Goal: Task Accomplishment & Management: Manage account settings

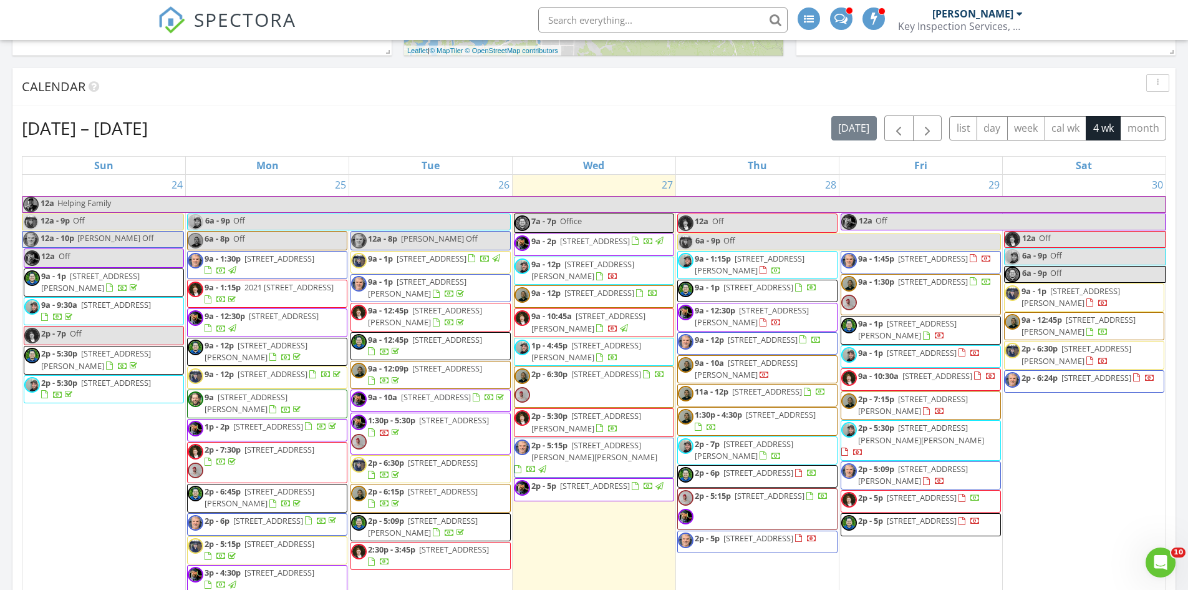
scroll to position [502, 0]
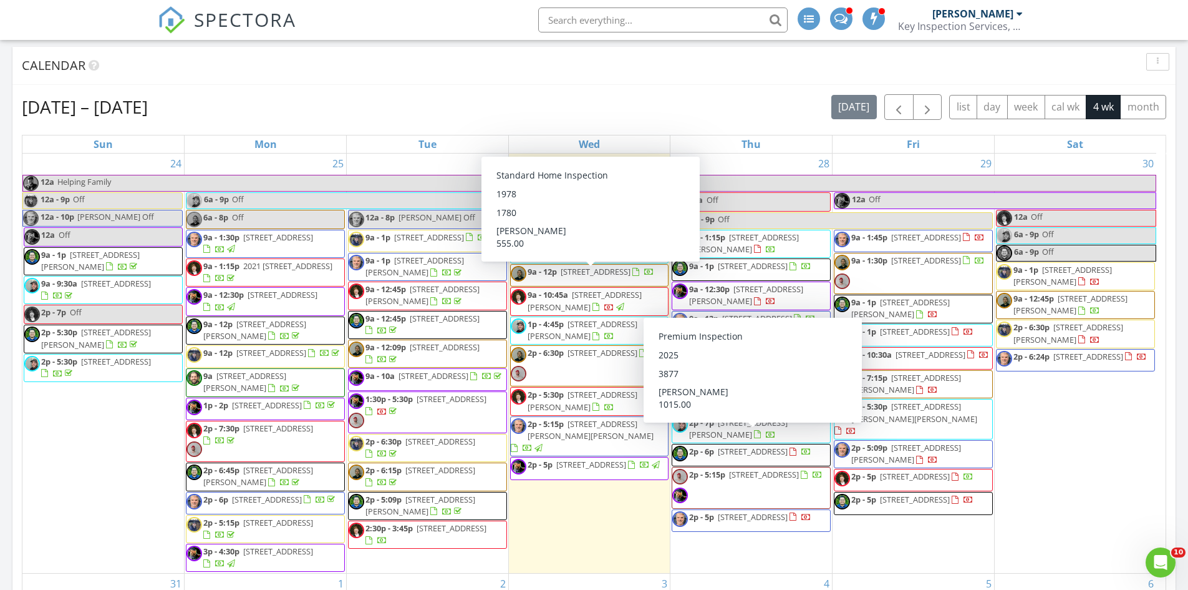
drag, startPoint x: 719, startPoint y: 314, endPoint x: 618, endPoint y: 276, distance: 108.6
click at [618, 276] on span "4727 171st Ave Ct E, Lake Tapps 98391" at bounding box center [596, 271] width 70 height 11
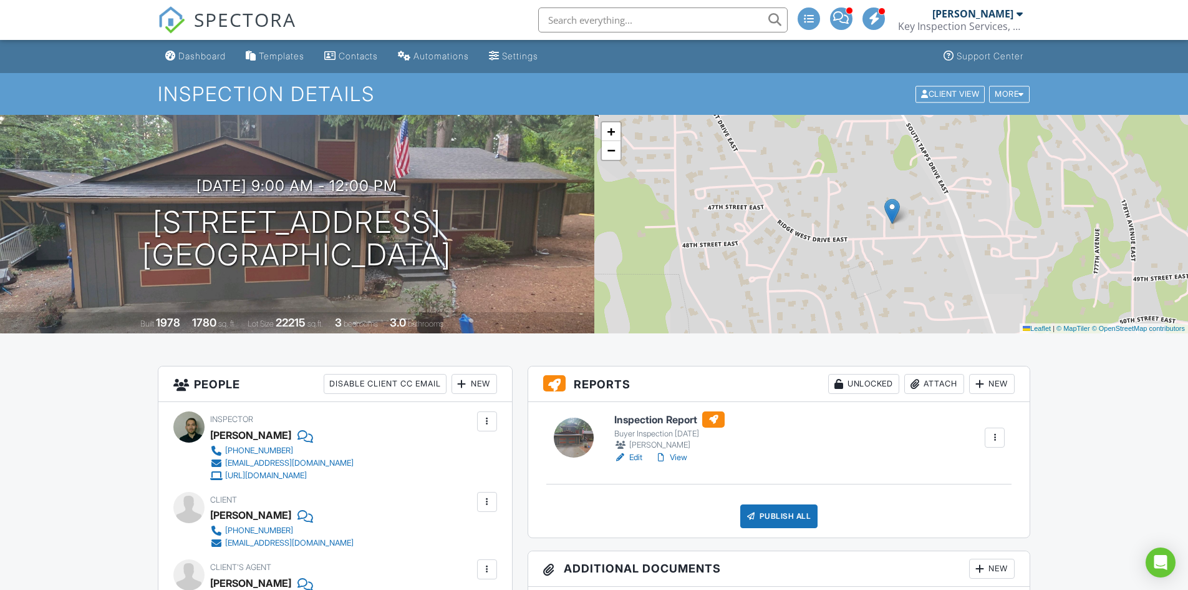
click at [677, 457] on link "View" at bounding box center [671, 457] width 32 height 12
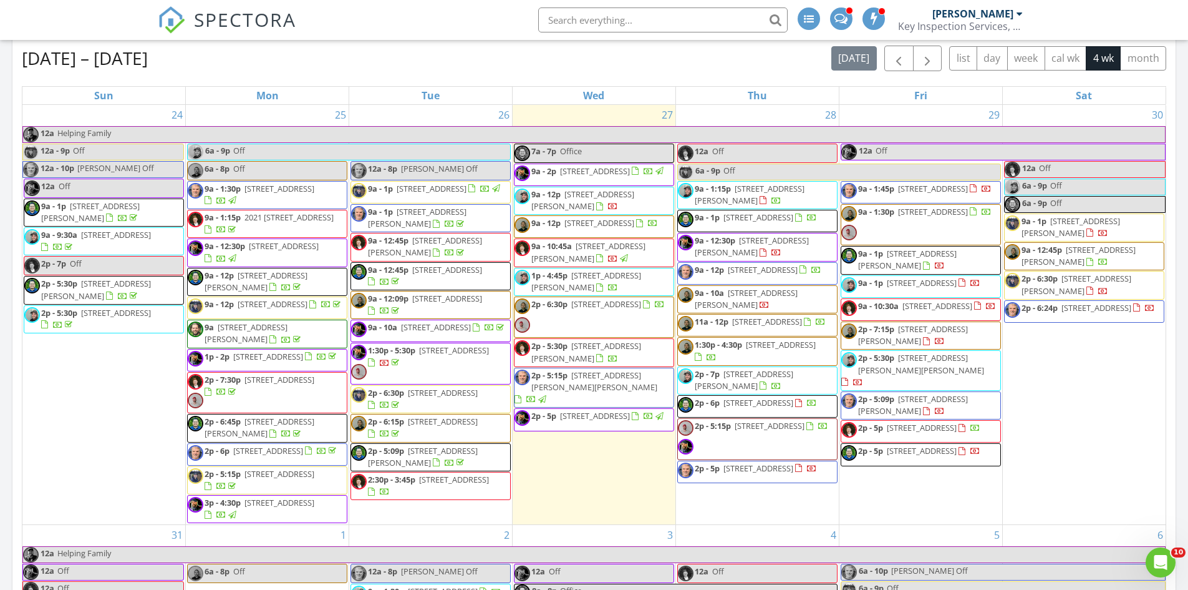
scroll to position [555, 0]
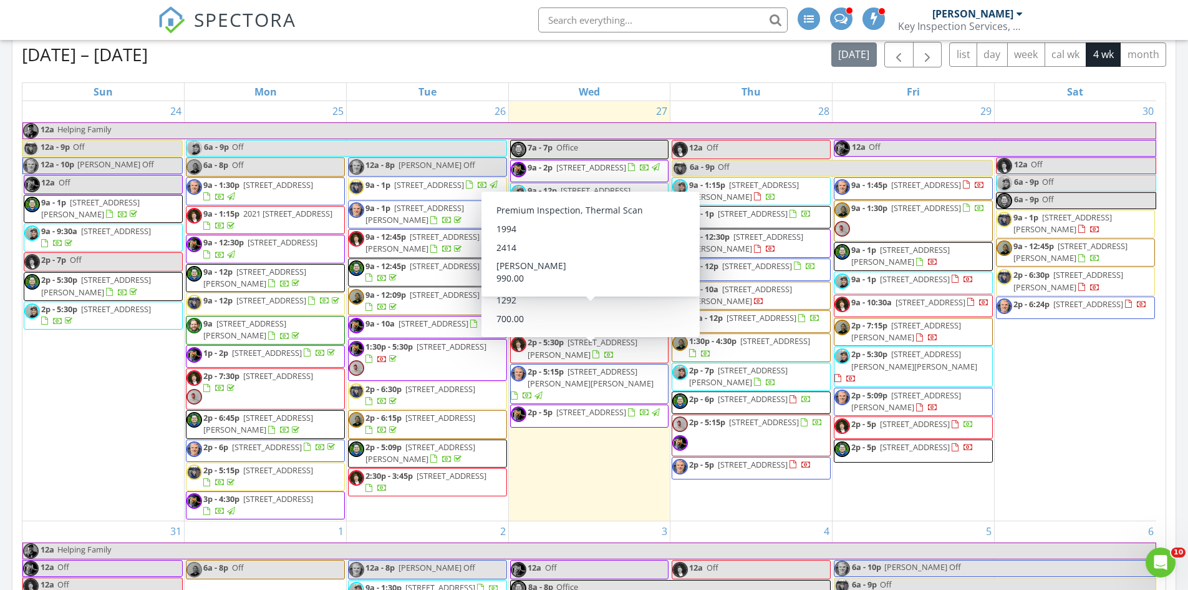
click at [651, 307] on div at bounding box center [656, 302] width 10 height 10
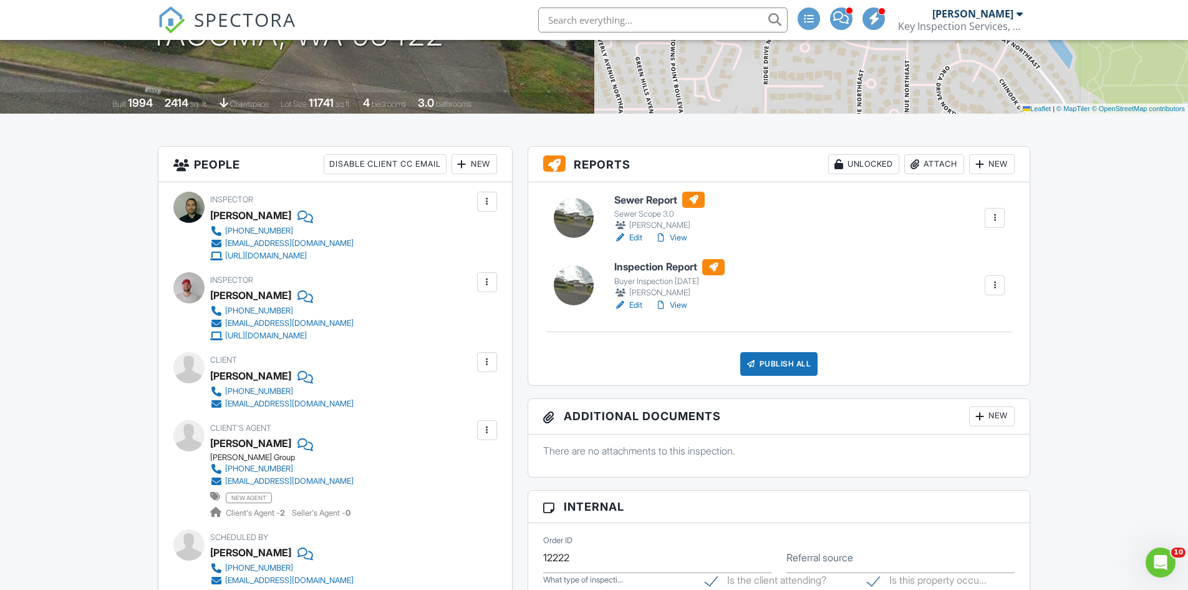
scroll to position [175, 0]
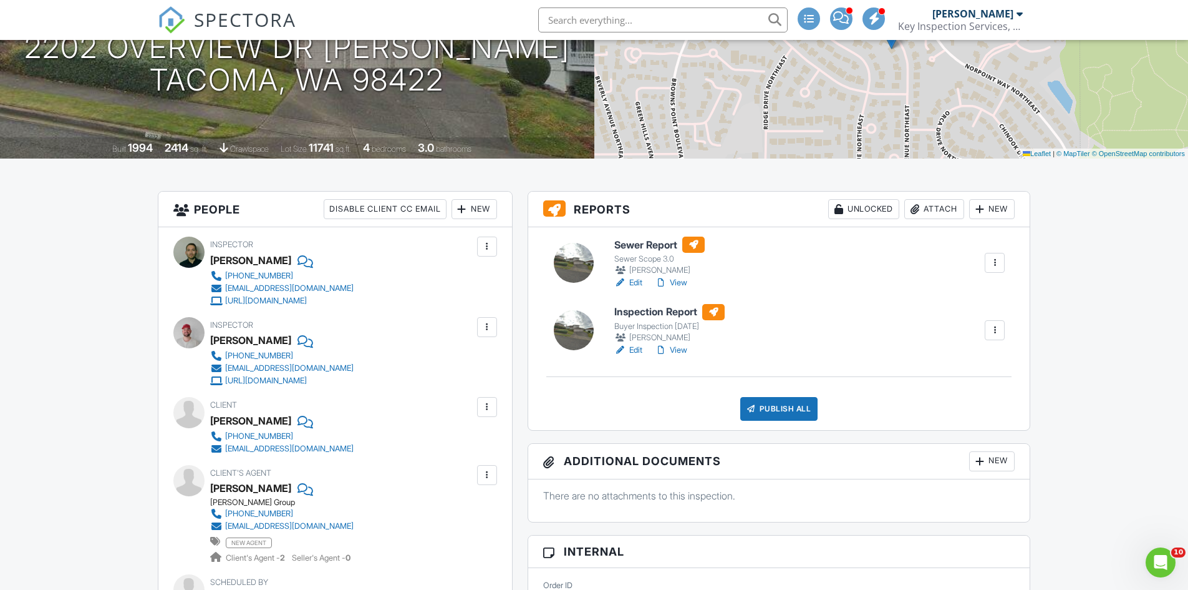
click at [674, 354] on link "View" at bounding box center [671, 350] width 32 height 12
